Goal: Information Seeking & Learning: Learn about a topic

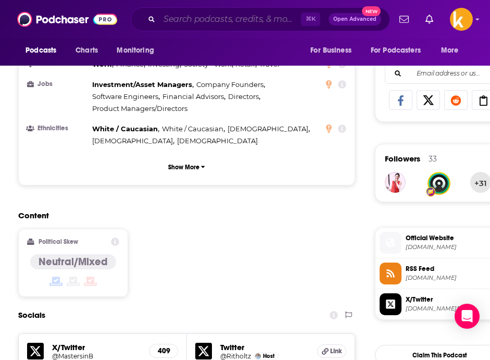
click at [214, 16] on input "Search podcasts, credits, & more..." at bounding box center [230, 19] width 142 height 17
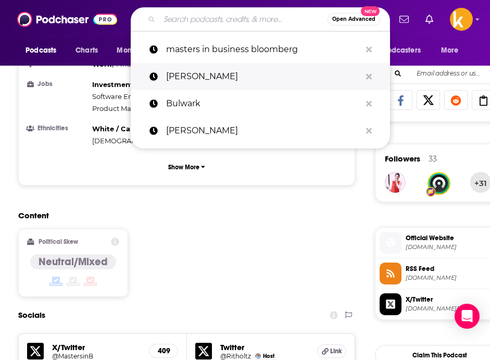
paste input "Do One Better with [PERSON_NAME]"
type input "Do One Better with [PERSON_NAME]"
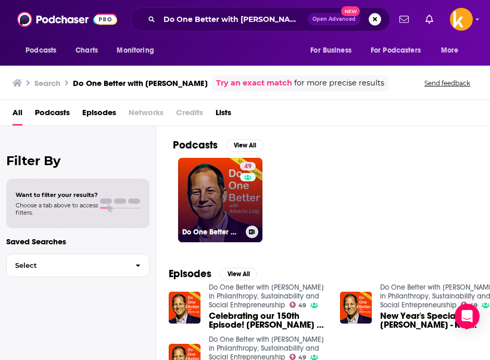
click at [233, 195] on link "49 Do One Better with Alberto Lidji in Philanthropy, Sustainability and Social …" at bounding box center [220, 200] width 84 height 84
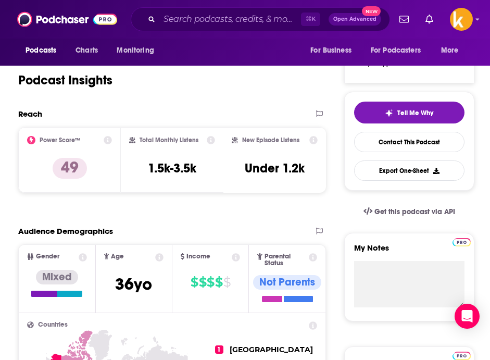
scroll to position [185, 0]
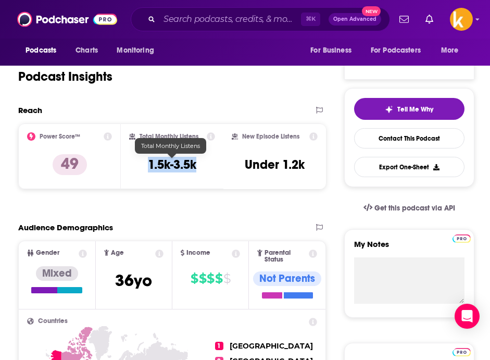
drag, startPoint x: 148, startPoint y: 165, endPoint x: 218, endPoint y: 165, distance: 70.3
click at [218, 165] on div "Total Monthly Listens 1.5k-3.5k" at bounding box center [172, 156] width 103 height 66
copy h3 "1.5k-3.5k"
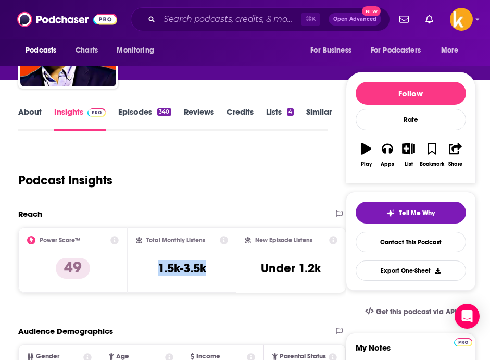
scroll to position [74, 0]
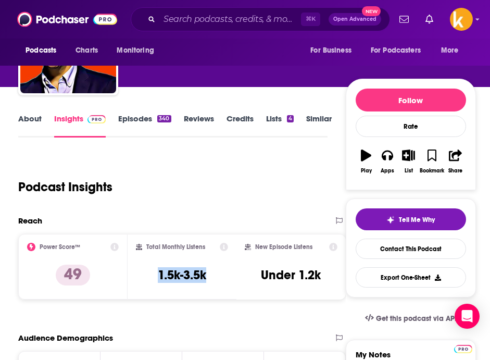
click at [143, 122] on link "Episodes 340" at bounding box center [144, 126] width 53 height 24
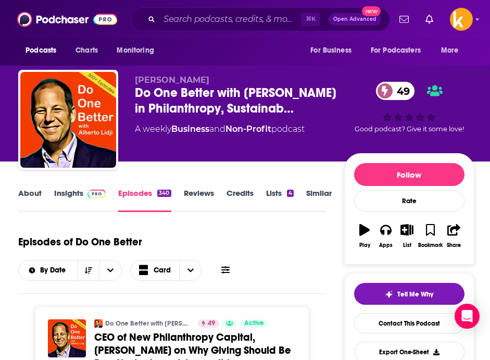
click at [83, 195] on span at bounding box center [94, 193] width 22 height 10
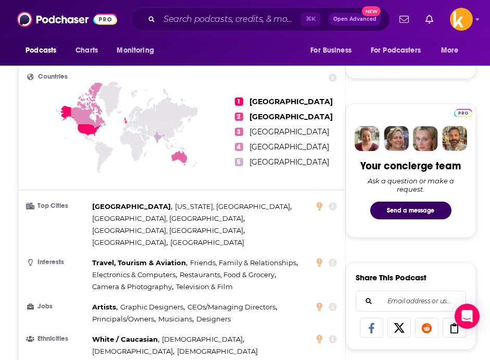
scroll to position [436, 0]
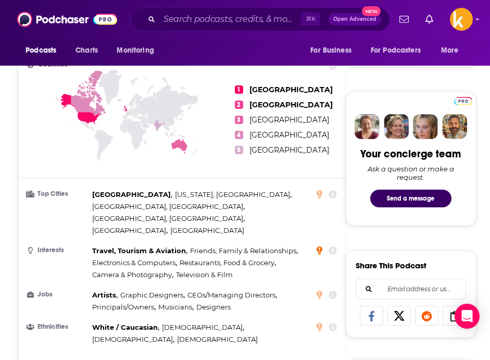
click at [322, 246] on icon at bounding box center [320, 250] width 6 height 8
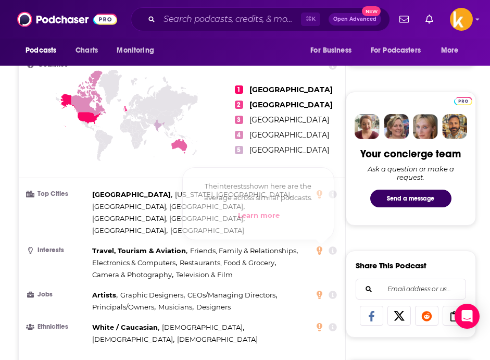
click at [294, 251] on div "Travel, Tourism & Aviation , Friends, Family & Relationships , Electronics & Co…" at bounding box center [203, 263] width 222 height 36
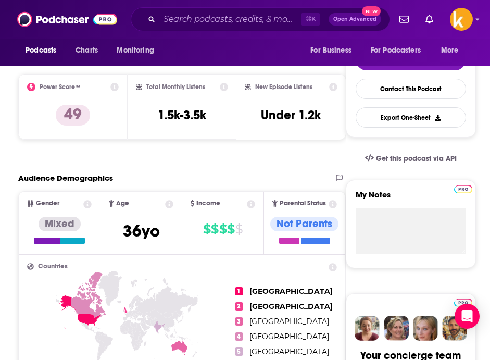
scroll to position [233, 0]
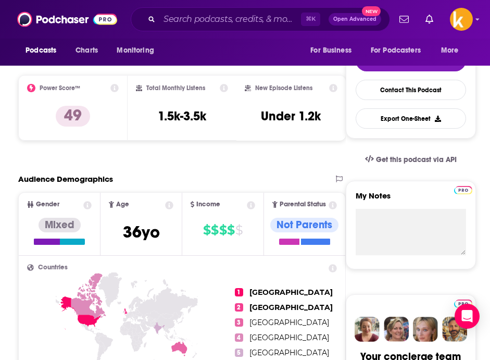
click at [208, 7] on div "⌘ K Open Advanced New" at bounding box center [260, 19] width 259 height 24
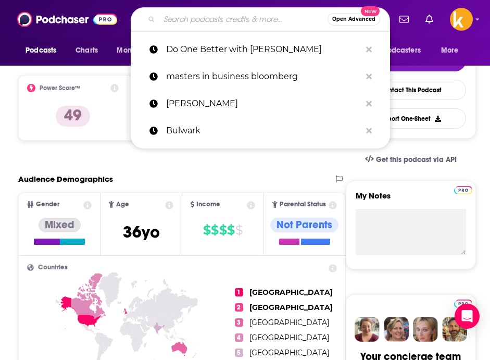
click at [208, 16] on input "Search podcasts, credits, & more..." at bounding box center [243, 19] width 168 height 17
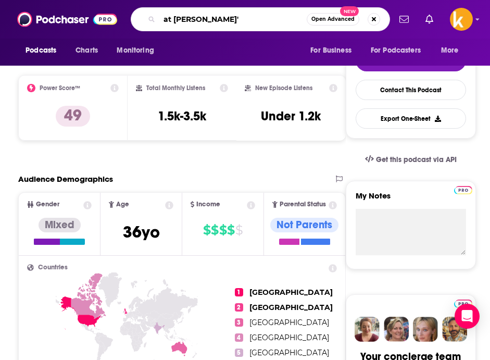
type input "at [PERSON_NAME]"
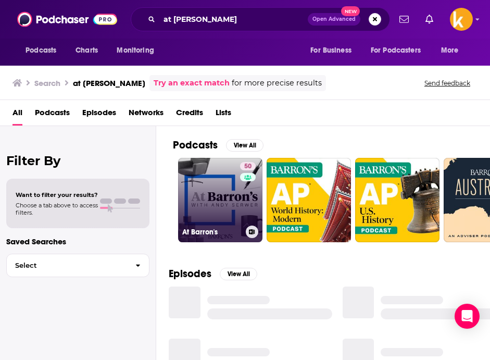
click at [207, 191] on link "50 At Barron's" at bounding box center [220, 200] width 84 height 84
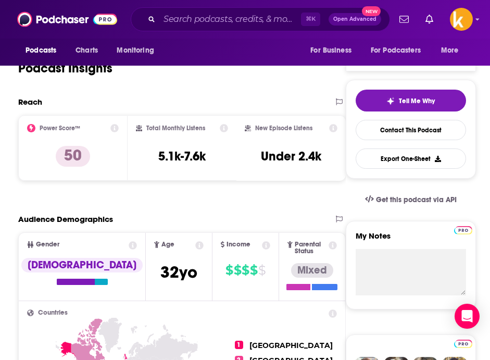
scroll to position [213, 0]
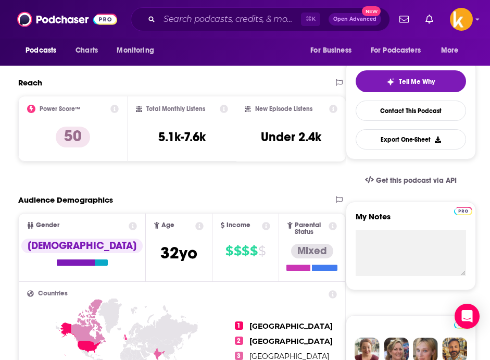
drag, startPoint x: 151, startPoint y: 133, endPoint x: 231, endPoint y: 133, distance: 80.2
click at [233, 133] on div "Total Monthly Listens 5.1k-7.6k" at bounding box center [182, 129] width 109 height 66
drag, startPoint x: 217, startPoint y: 135, endPoint x: 156, endPoint y: 135, distance: 60.4
click at [156, 135] on div "Total Monthly Listens 5.1k-7.6k" at bounding box center [182, 129] width 93 height 48
copy h3 "5.1k-7.6k"
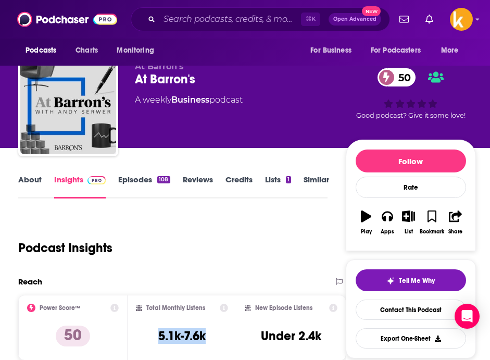
scroll to position [15, 0]
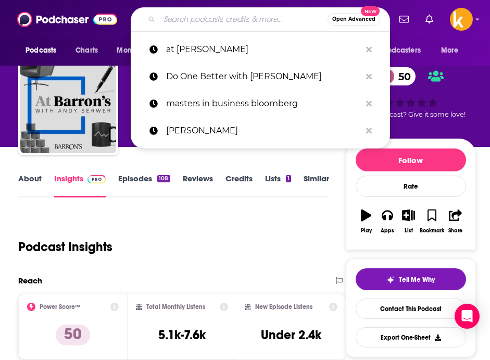
click at [210, 23] on input "Search podcasts, credits, & more..." at bounding box center [243, 19] width 168 height 17
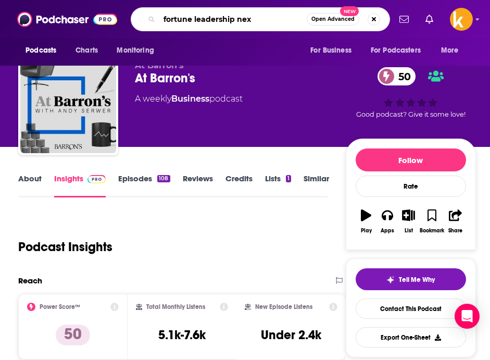
type input "fortune leadership next"
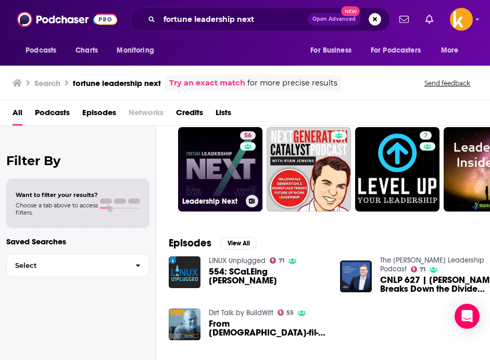
scroll to position [18, 0]
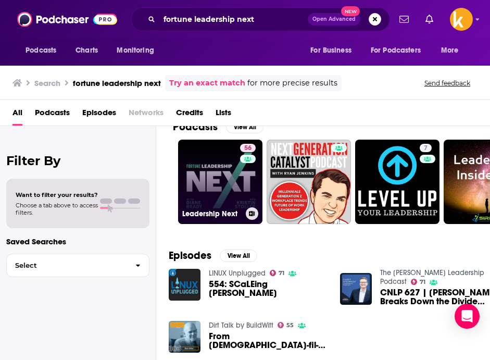
click at [224, 181] on link "56 Leadership Next" at bounding box center [220, 182] width 84 height 84
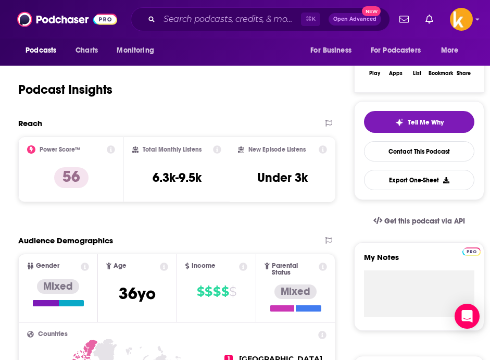
scroll to position [173, 0]
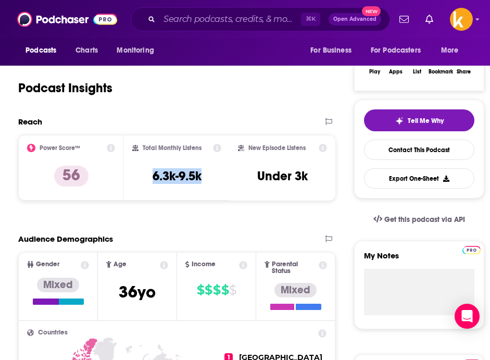
drag, startPoint x: 211, startPoint y: 178, endPoint x: 145, endPoint y: 178, distance: 66.7
click at [145, 178] on div "Total Monthly Listens 6.3k-9.5k" at bounding box center [176, 168] width 89 height 48
copy h3 "6.3k-9.5k"
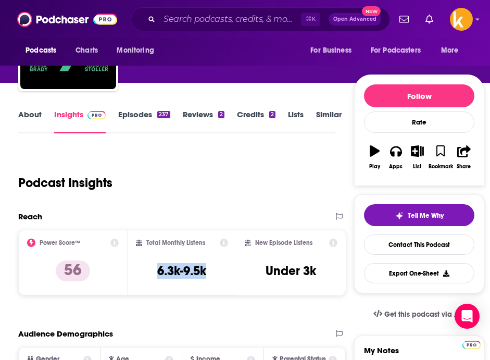
scroll to position [0, 0]
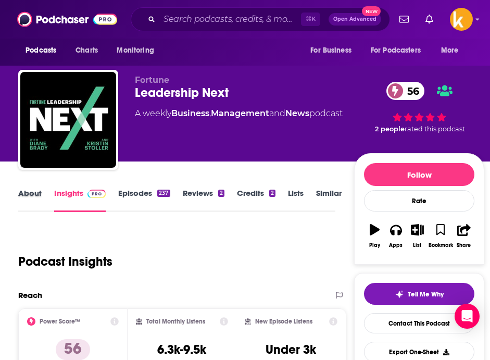
click at [42, 188] on div "About" at bounding box center [36, 200] width 36 height 24
click at [33, 197] on link "About" at bounding box center [29, 200] width 23 height 24
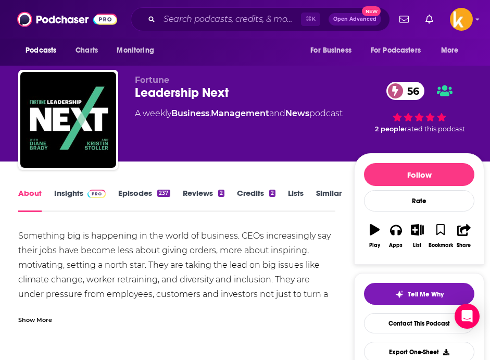
click at [319, 191] on link "Similar" at bounding box center [329, 200] width 26 height 24
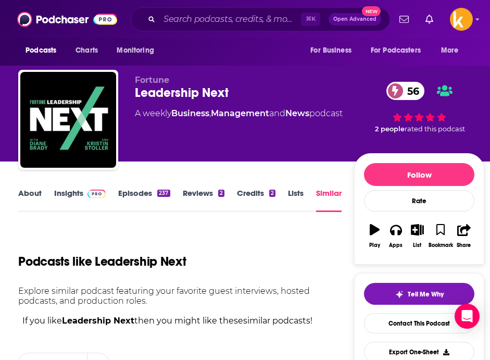
click at [195, 194] on link "Reviews 2" at bounding box center [204, 200] width 42 height 24
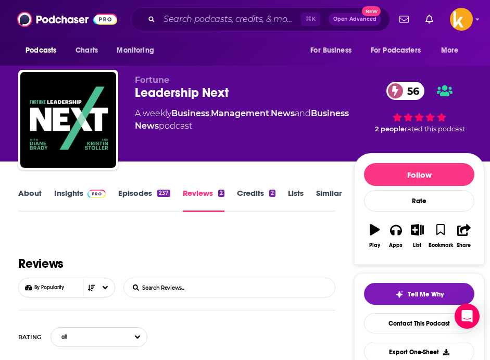
click at [146, 190] on link "Episodes 237" at bounding box center [144, 200] width 52 height 24
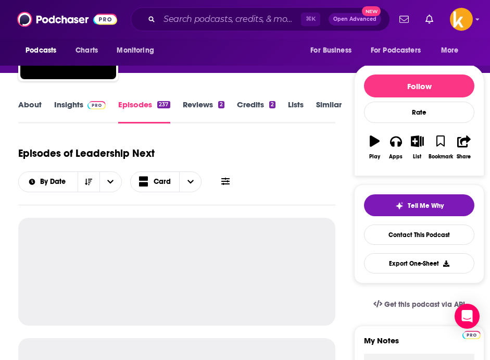
scroll to position [219, 0]
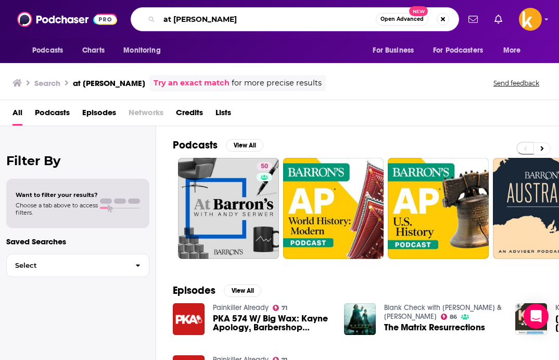
drag, startPoint x: 255, startPoint y: 19, endPoint x: 121, endPoint y: 15, distance: 134.4
click at [121, 15] on div "Podcasts Charts Monitoring at barron's Open Advanced New For Business For Podca…" at bounding box center [279, 19] width 559 height 39
type input "hbr leadership"
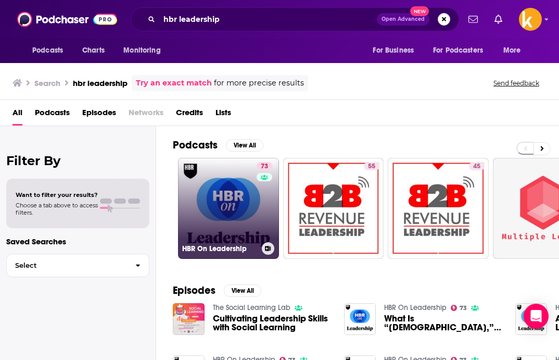
click at [240, 194] on link "73 HBR On Leadership" at bounding box center [228, 208] width 101 height 101
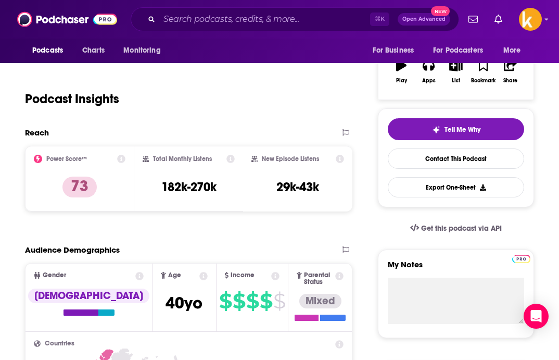
scroll to position [173, 0]
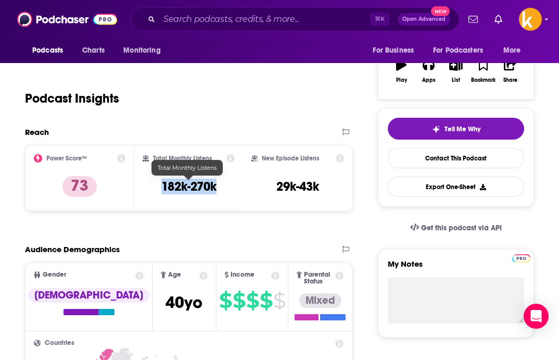
drag, startPoint x: 158, startPoint y: 187, endPoint x: 236, endPoint y: 187, distance: 78.1
click at [236, 187] on div "Total Monthly Listens 182k-270k" at bounding box center [188, 178] width 109 height 66
copy h3 "182k-270k"
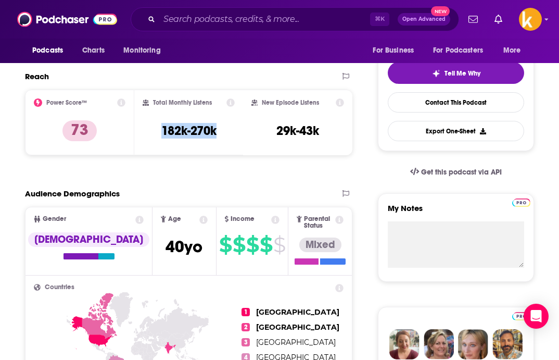
scroll to position [224, 0]
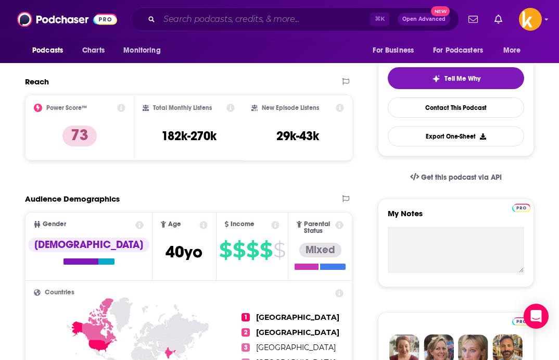
click at [263, 17] on input "Search podcasts, credits, & more..." at bounding box center [264, 19] width 211 height 17
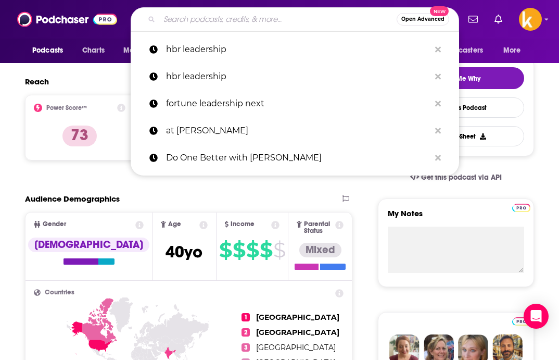
paste input "Develop This: Economic and Community Development"
type input "Develop This: Economic and Community Development"
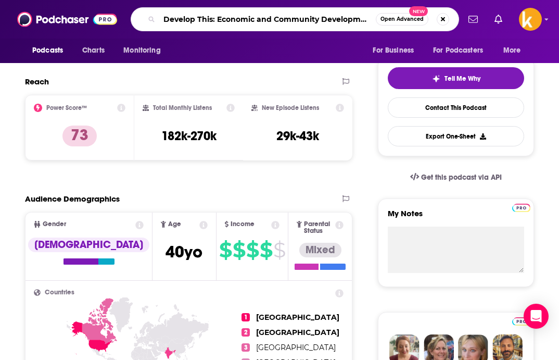
scroll to position [0, 1]
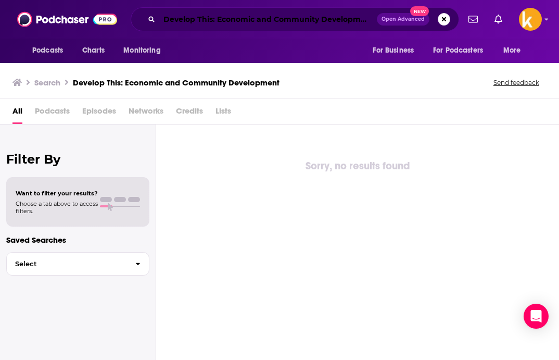
click at [285, 22] on input "Develop This: Economic and Community Development" at bounding box center [268, 19] width 218 height 17
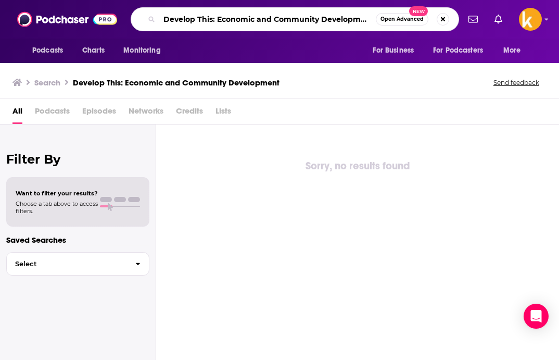
drag, startPoint x: 218, startPoint y: 20, endPoint x: 126, endPoint y: 19, distance: 91.7
click at [126, 19] on div "Podcasts Charts Monitoring Develop This: Economic and Community Development Ope…" at bounding box center [290, 19] width 337 height 24
drag, startPoint x: 336, startPoint y: 20, endPoint x: 115, endPoint y: 8, distance: 221.7
click at [115, 8] on div "Podcasts Charts Monitoring Economic and Community Development Open Advanced New…" at bounding box center [279, 19] width 559 height 39
paste input "Develop This:"
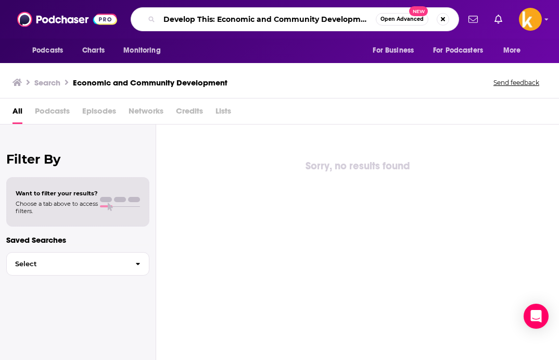
scroll to position [0, 1]
drag, startPoint x: 213, startPoint y: 20, endPoint x: 469, endPoint y: 10, distance: 256.5
click at [469, 10] on div "Podcasts Charts Monitoring Develop This: Economic and Community Development Ope…" at bounding box center [279, 19] width 559 height 39
drag, startPoint x: 372, startPoint y: 18, endPoint x: 213, endPoint y: 22, distance: 159.9
click at [213, 22] on input "Develop This: Economic and Community Development" at bounding box center [267, 19] width 217 height 17
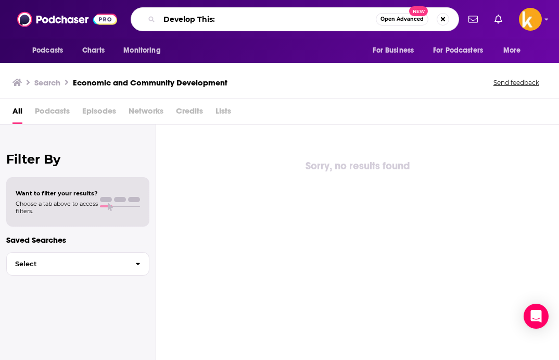
scroll to position [0, 0]
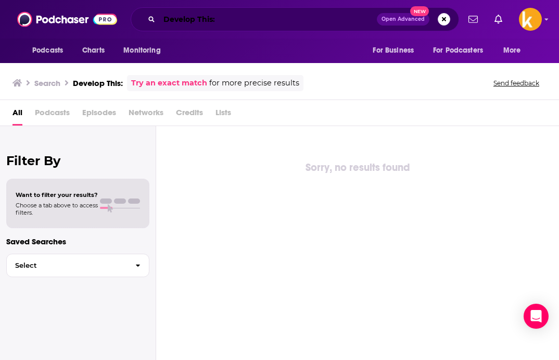
click at [228, 22] on input "Develop This:" at bounding box center [268, 19] width 218 height 17
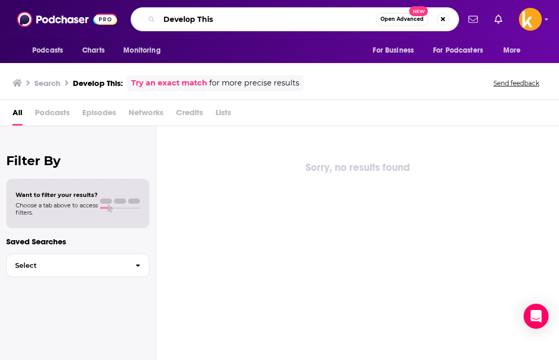
type input "Develop This"
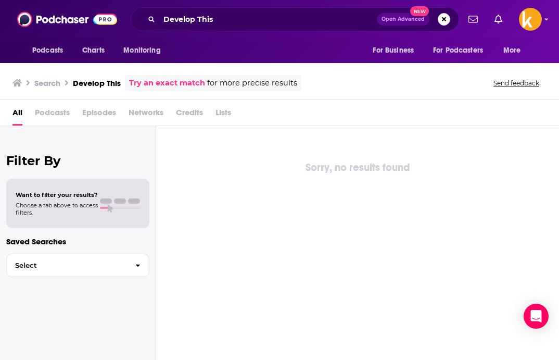
click at [159, 82] on link "Try an exact match" at bounding box center [167, 83] width 76 height 12
click at [159, 82] on link "Try a search without quotes" at bounding box center [187, 83] width 109 height 12
click at [395, 17] on span "Open Advanced" at bounding box center [403, 19] width 43 height 5
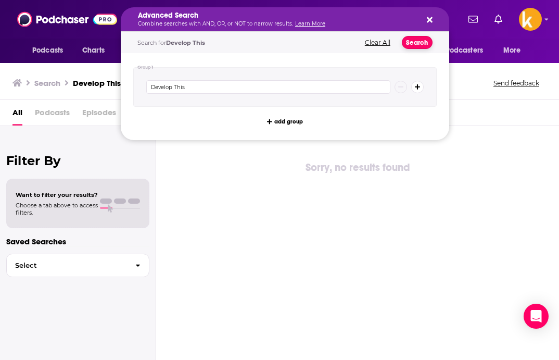
click at [418, 39] on button "Search" at bounding box center [417, 42] width 31 height 13
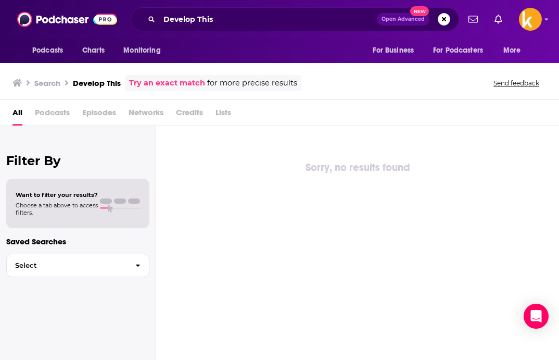
click at [393, 27] on div "Develop This Open Advanced New" at bounding box center [295, 19] width 329 height 24
click at [394, 19] on span "Open Advanced" at bounding box center [403, 19] width 43 height 5
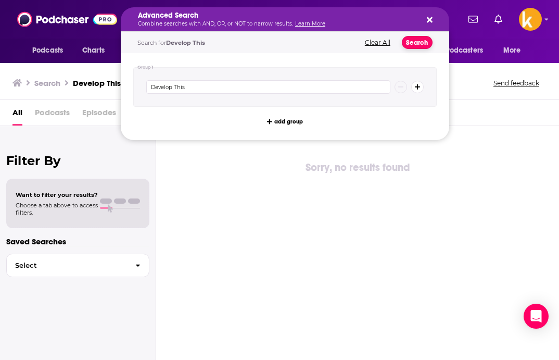
click at [413, 41] on button "Search" at bounding box center [417, 42] width 31 height 13
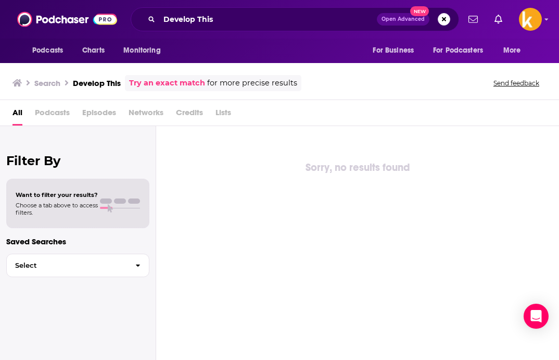
click at [389, 21] on span "Open Advanced" at bounding box center [403, 19] width 43 height 5
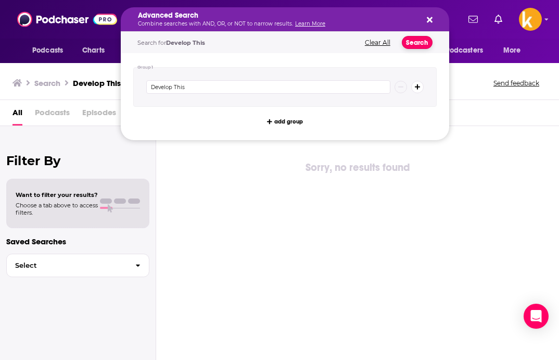
click at [419, 44] on button "Search" at bounding box center [417, 42] width 31 height 13
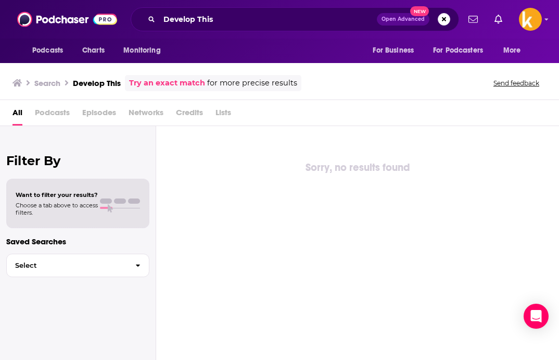
click at [334, 83] on div "Search Develop This Try an exact match for more precise results Send feedback" at bounding box center [278, 83] width 530 height 16
click at [490, 318] on icon "Open Intercom Messenger" at bounding box center [536, 316] width 12 height 14
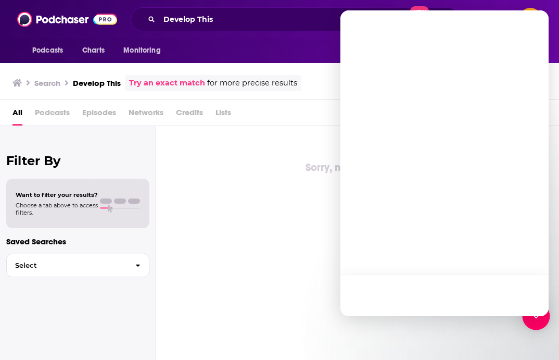
click at [490, 324] on div "Open Intercom Messenger" at bounding box center [537, 317] width 28 height 28
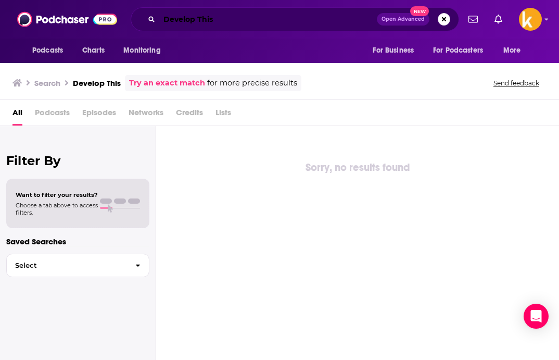
click at [201, 13] on input "Develop This" at bounding box center [268, 19] width 218 height 17
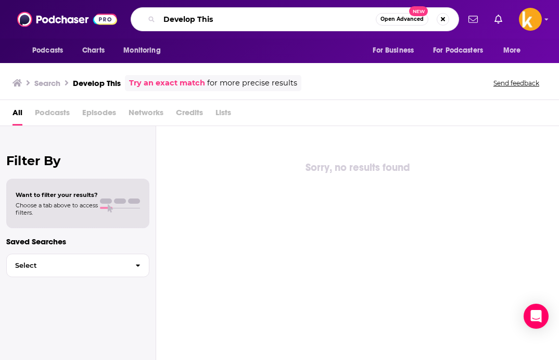
drag, startPoint x: 228, startPoint y: 25, endPoint x: 90, endPoint y: 14, distance: 139.0
click at [90, 14] on div "Podcasts Charts Monitoring Develop This Open Advanced New For Business For Podc…" at bounding box center [279, 19] width 559 height 39
paste input "https://developthis.libsyn.com/dt-582-2025-iedc-annual-conference-preview"
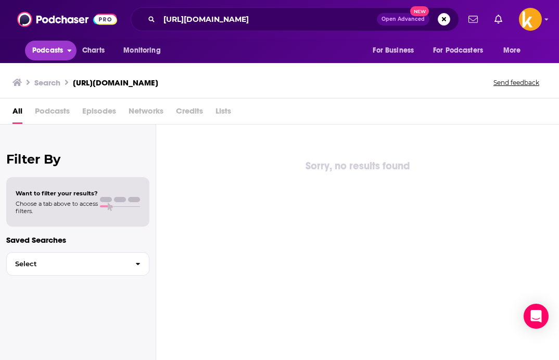
click at [51, 53] on span "Podcasts" at bounding box center [47, 50] width 31 height 15
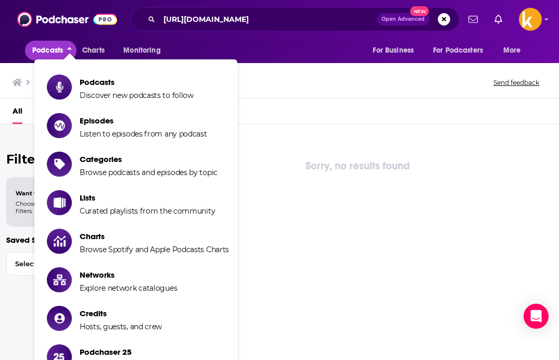
click at [51, 53] on span "Podcasts" at bounding box center [47, 50] width 31 height 15
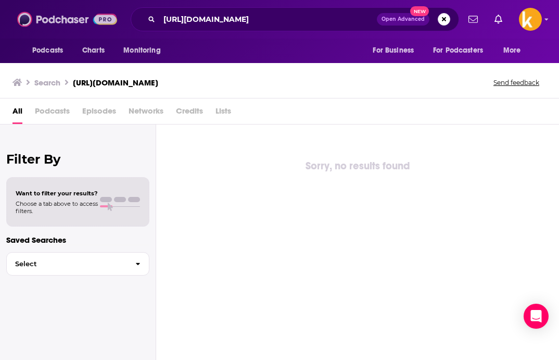
click at [57, 13] on img at bounding box center [67, 19] width 100 height 20
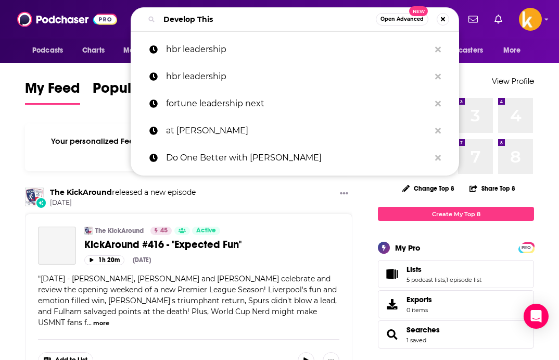
click at [195, 20] on input "Develop This" at bounding box center [267, 19] width 217 height 17
click at [234, 28] on div "Develop This Open Advanced New" at bounding box center [295, 19] width 329 height 24
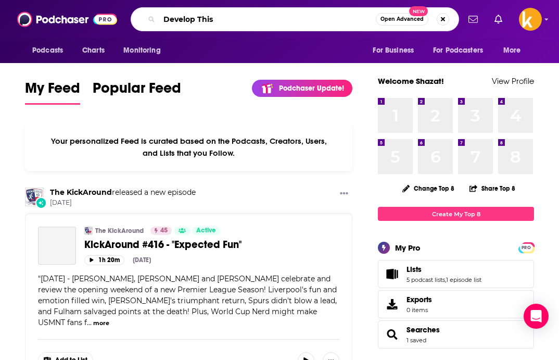
click at [209, 19] on input "Develop This" at bounding box center [267, 19] width 217 height 17
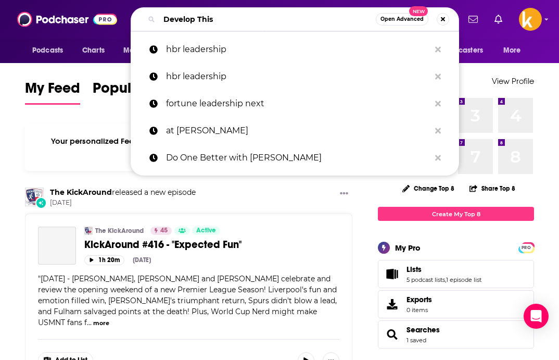
paste input ": Economic and Community Development"
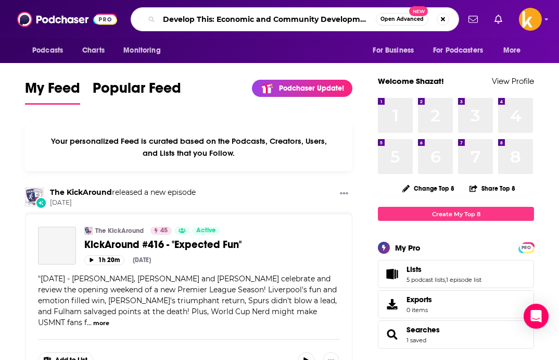
type input "Develop This: Economic and Community Development"
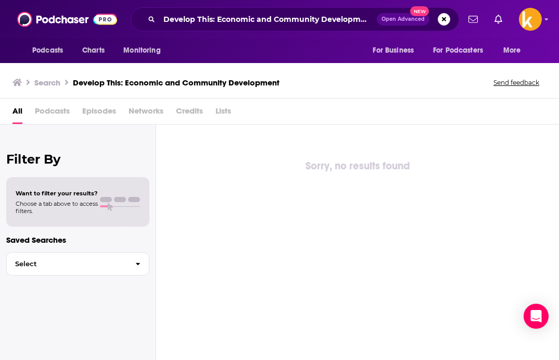
click at [49, 116] on span "Podcasts" at bounding box center [52, 113] width 35 height 21
click at [54, 99] on div "All Podcasts Episodes Networks Credits Lists" at bounding box center [279, 111] width 559 height 26
click at [490, 83] on button "Send feedback" at bounding box center [517, 82] width 52 height 9
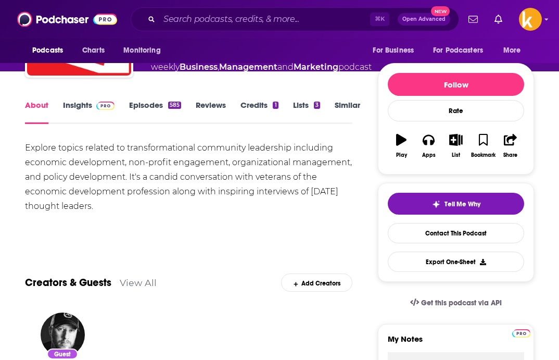
scroll to position [93, 0]
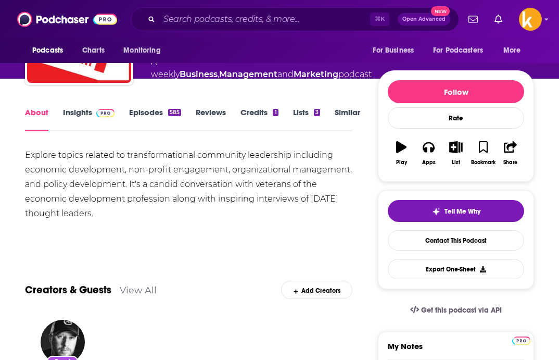
click at [76, 108] on link "Insights" at bounding box center [89, 119] width 52 height 24
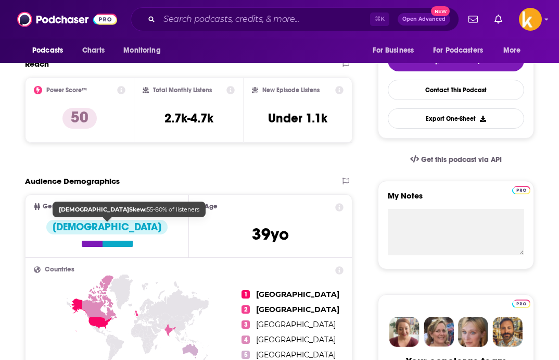
scroll to position [203, 0]
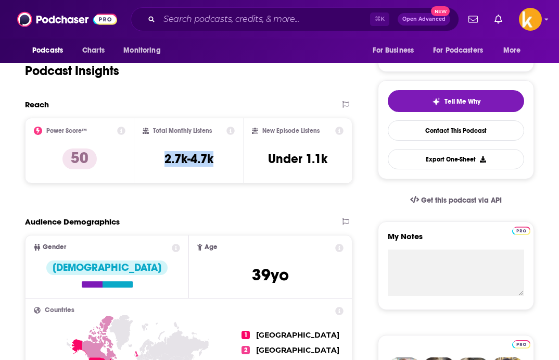
drag, startPoint x: 165, startPoint y: 158, endPoint x: 223, endPoint y: 160, distance: 58.4
click at [223, 160] on div "Total Monthly Listens 2.7k-4.7k" at bounding box center [189, 151] width 93 height 48
copy h3 "2.7k-4.7k"
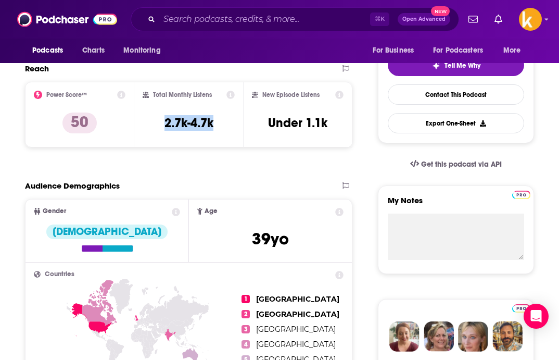
scroll to position [235, 0]
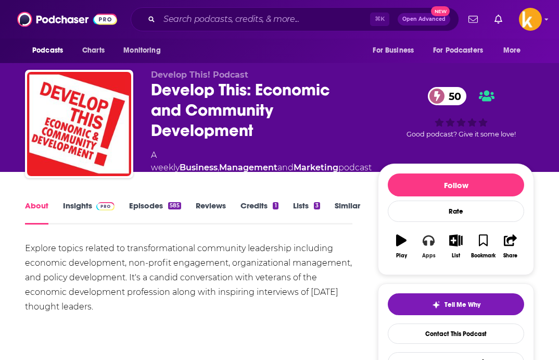
click at [429, 244] on icon "button" at bounding box center [428, 239] width 11 height 11
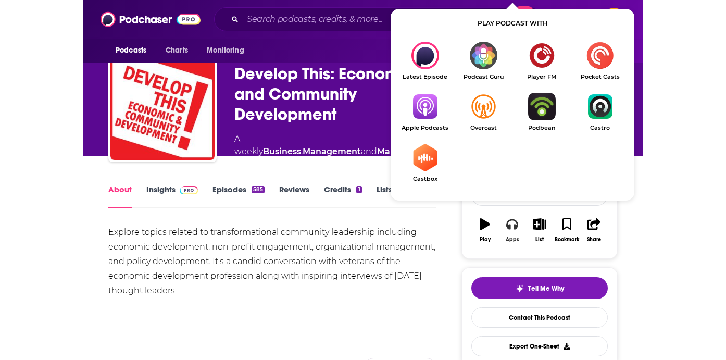
scroll to position [11, 0]
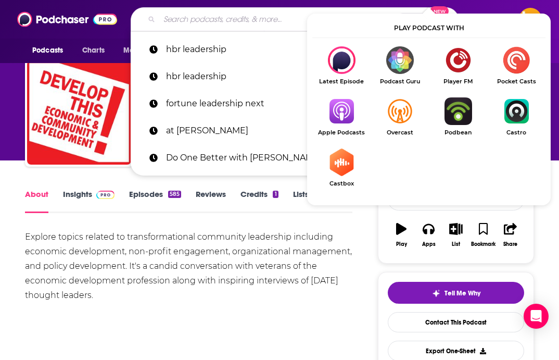
click at [259, 16] on input "Search podcasts, credits, & more..." at bounding box center [278, 19] width 238 height 17
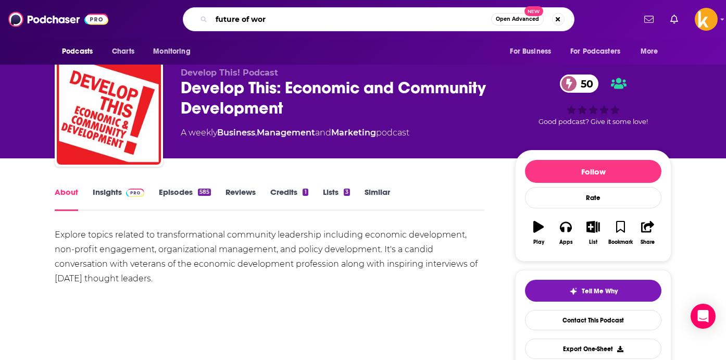
type input "future of work"
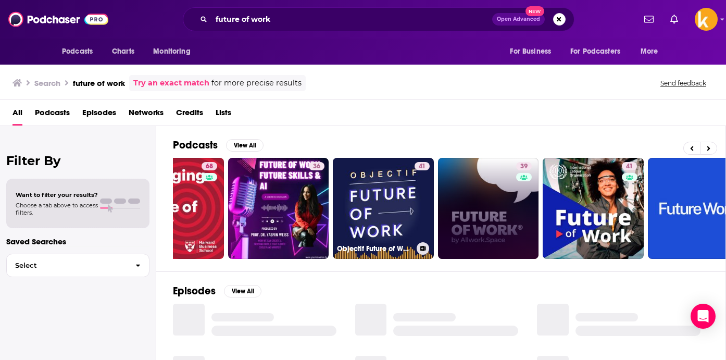
scroll to position [0, 57]
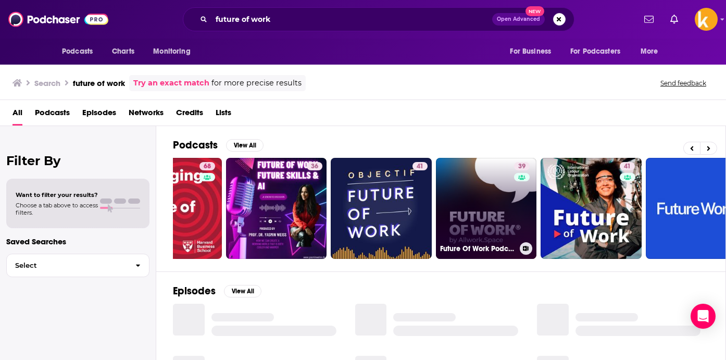
click at [465, 207] on link "39 Future Of Work Podcast" at bounding box center [486, 208] width 101 height 101
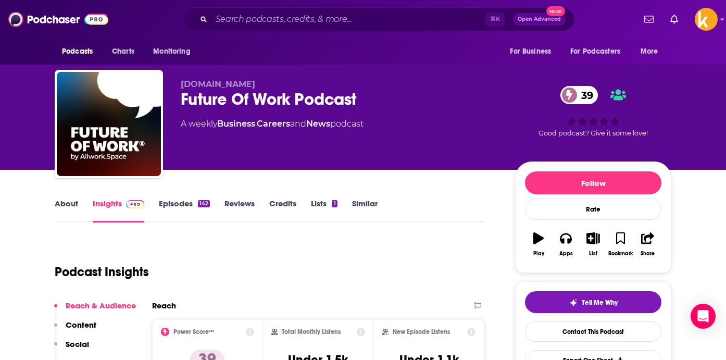
scroll to position [214, 0]
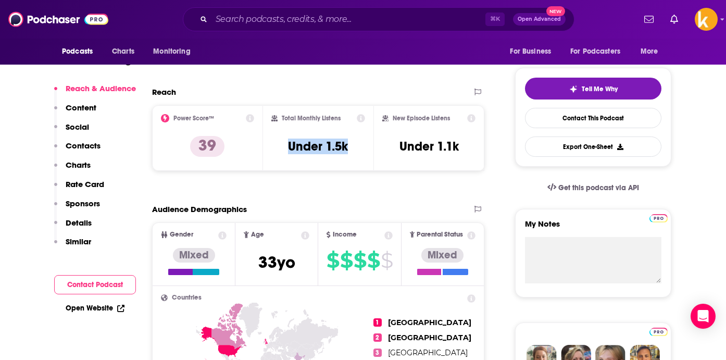
drag, startPoint x: 283, startPoint y: 143, endPoint x: 353, endPoint y: 143, distance: 69.8
click at [354, 144] on div "Total Monthly Listens Under 1.5k" at bounding box center [318, 138] width 94 height 48
copy h3 "Under 1.5k"
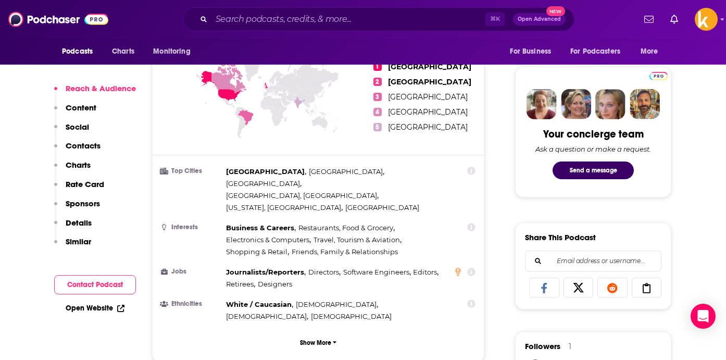
scroll to position [483, 0]
